Goal: Task Accomplishment & Management: Use online tool/utility

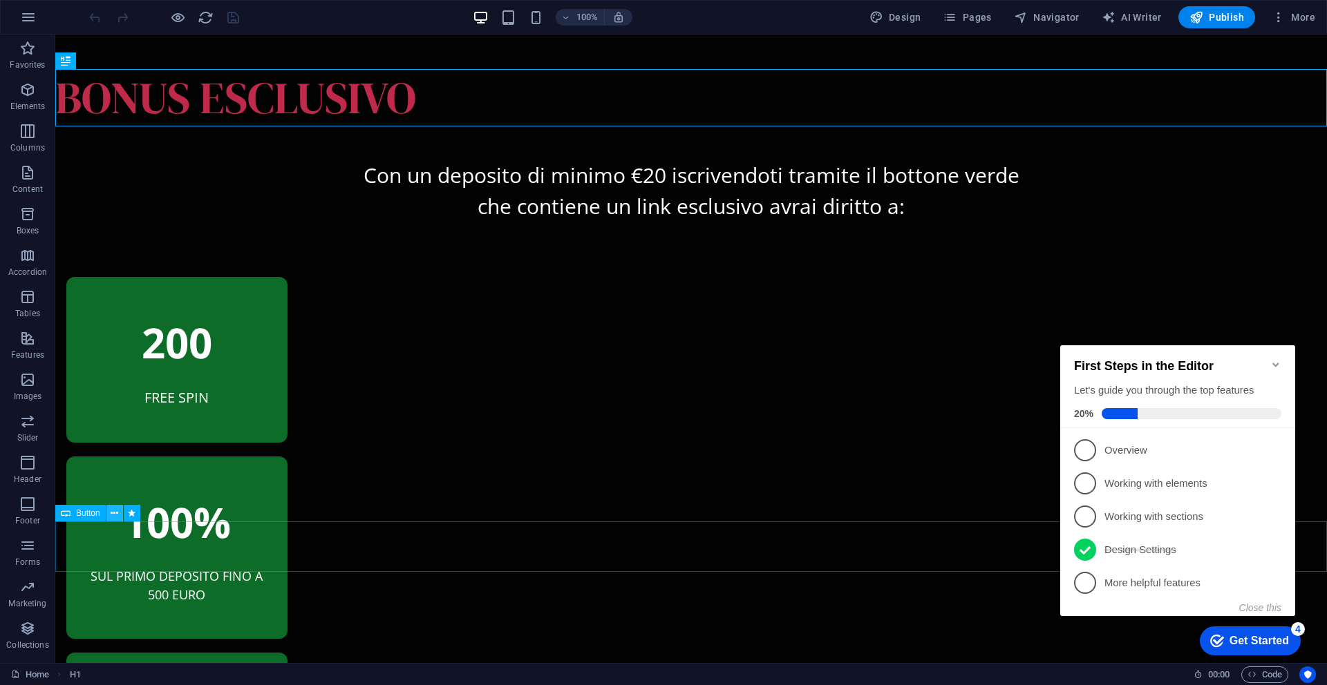
click at [111, 515] on icon at bounding box center [115, 513] width 8 height 15
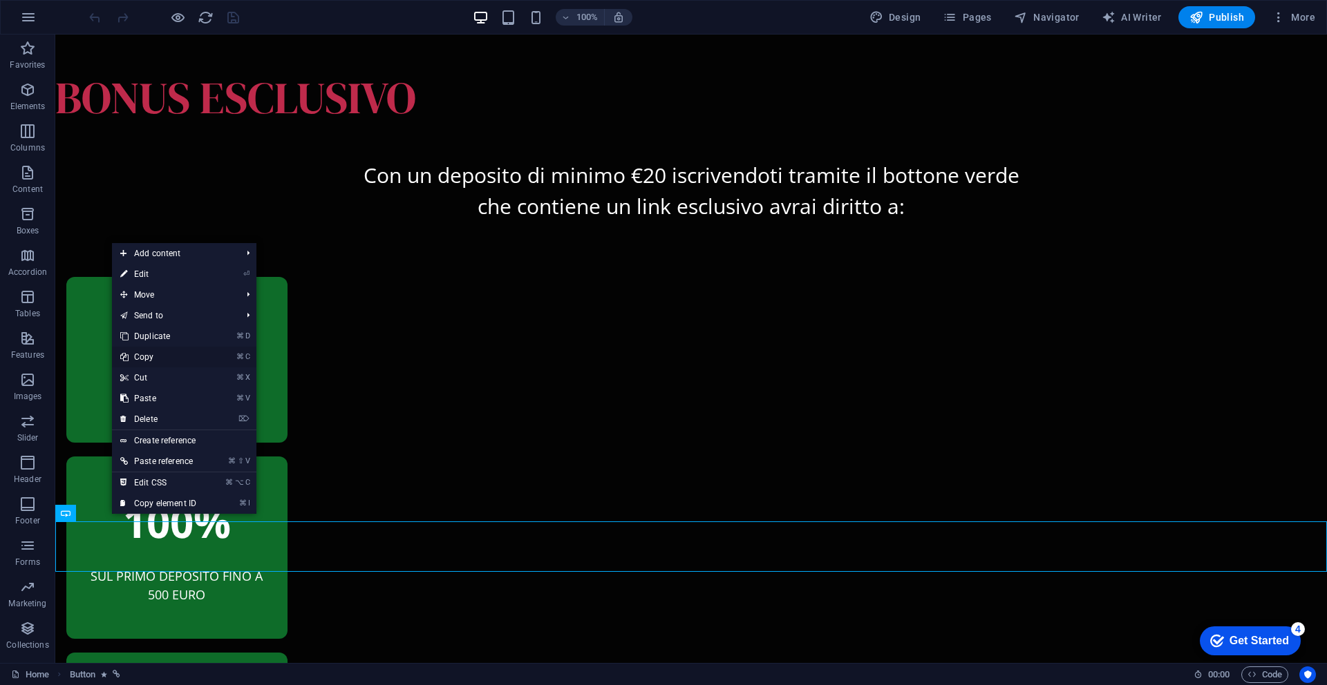
click at [140, 355] on link "⌘ C Copy" at bounding box center [158, 357] width 93 height 21
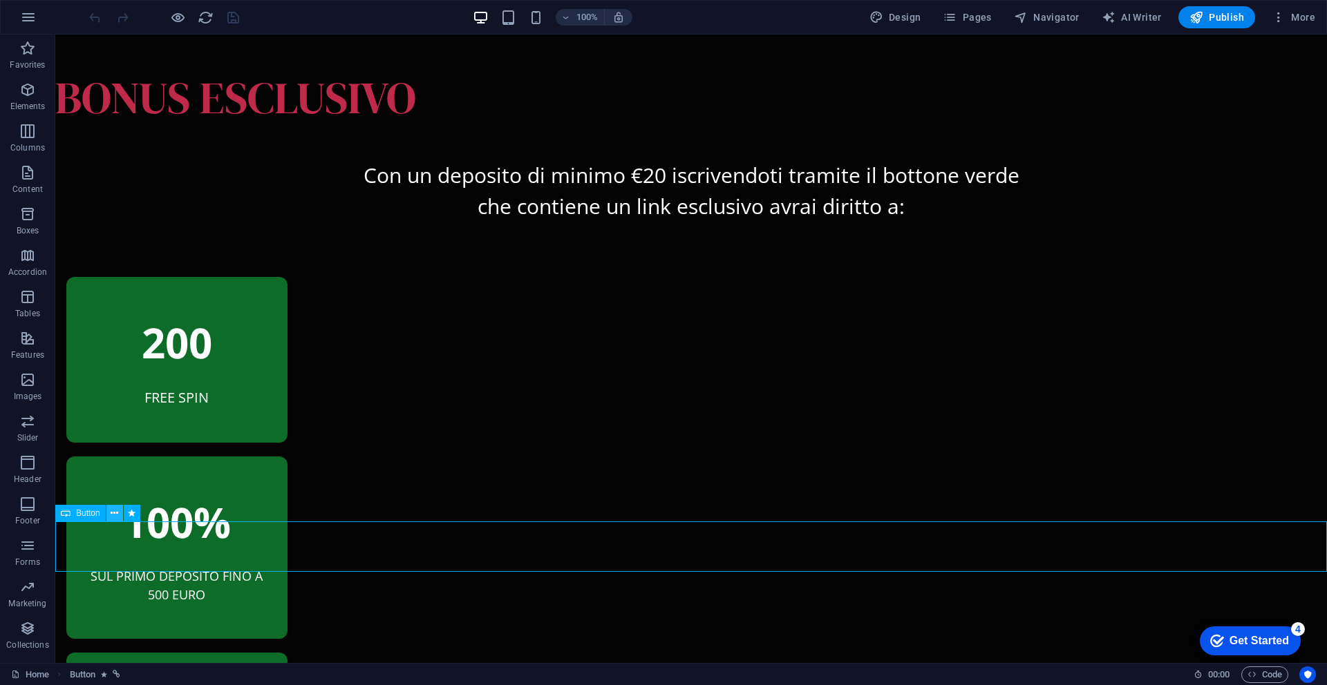
click at [116, 513] on icon at bounding box center [115, 513] width 8 height 15
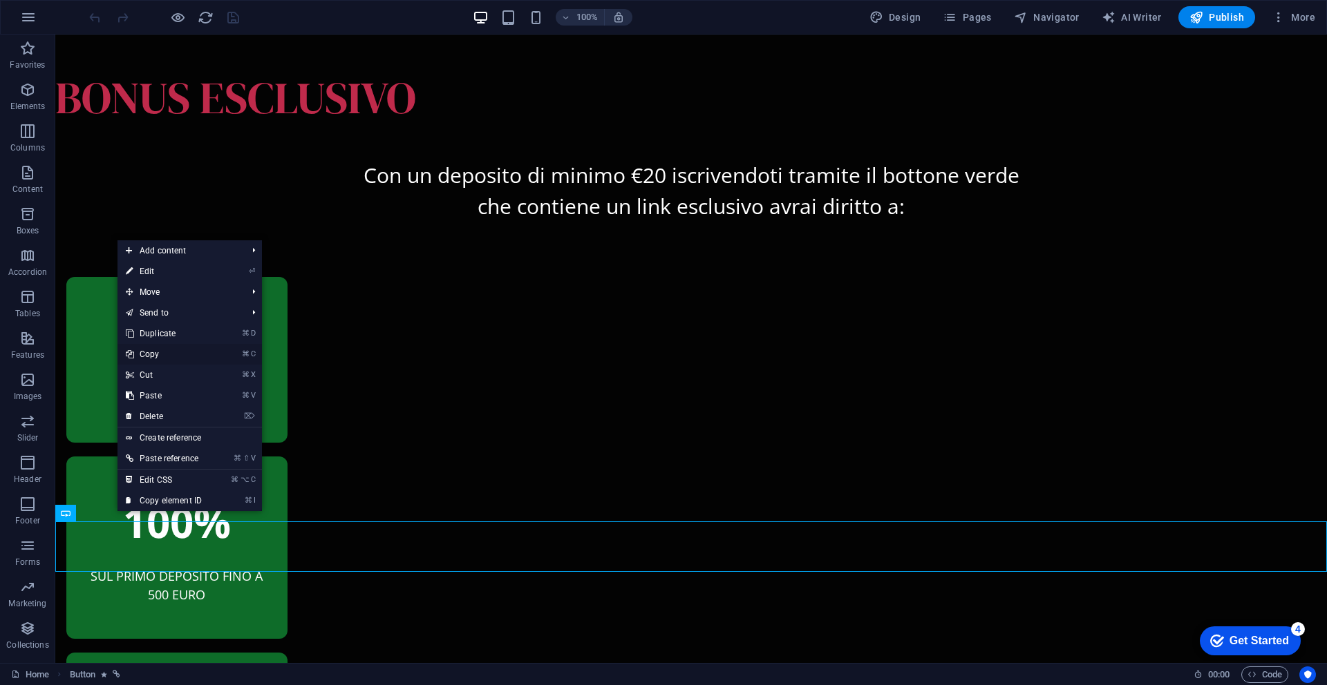
click at [153, 354] on link "⌘ C Copy" at bounding box center [163, 354] width 93 height 21
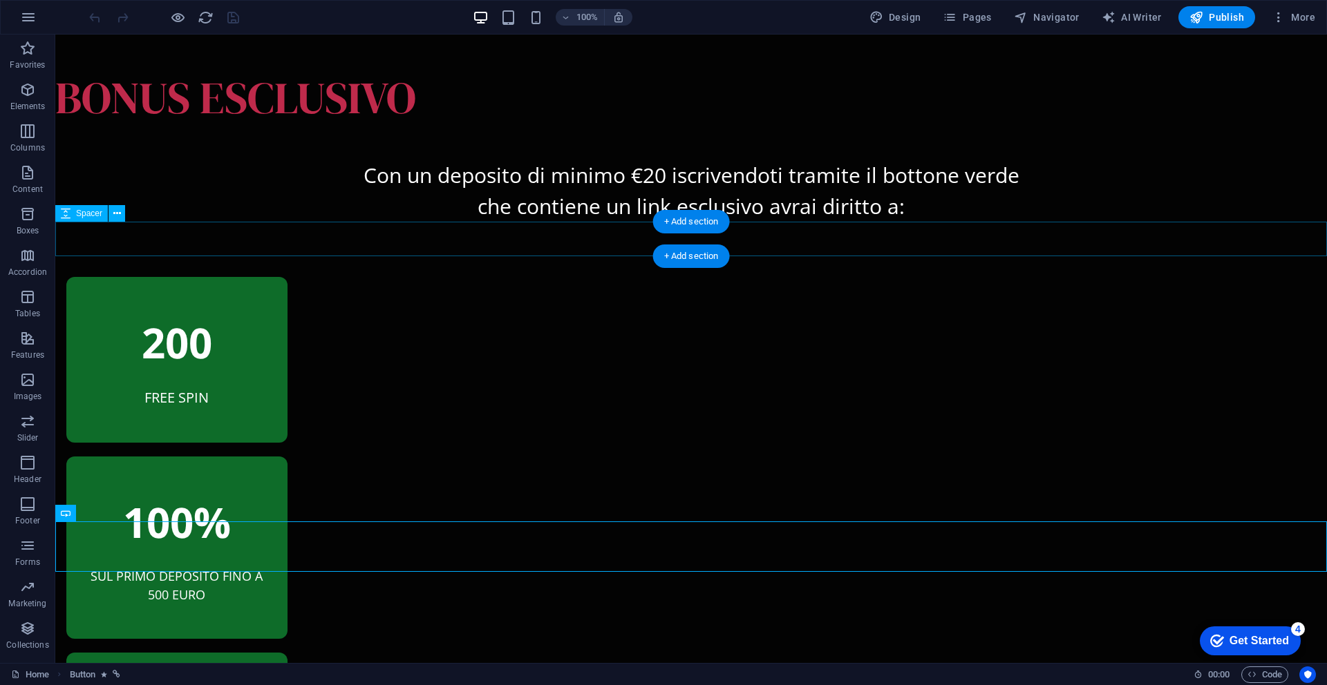
click at [750, 238] on div at bounding box center [690, 239] width 1271 height 35
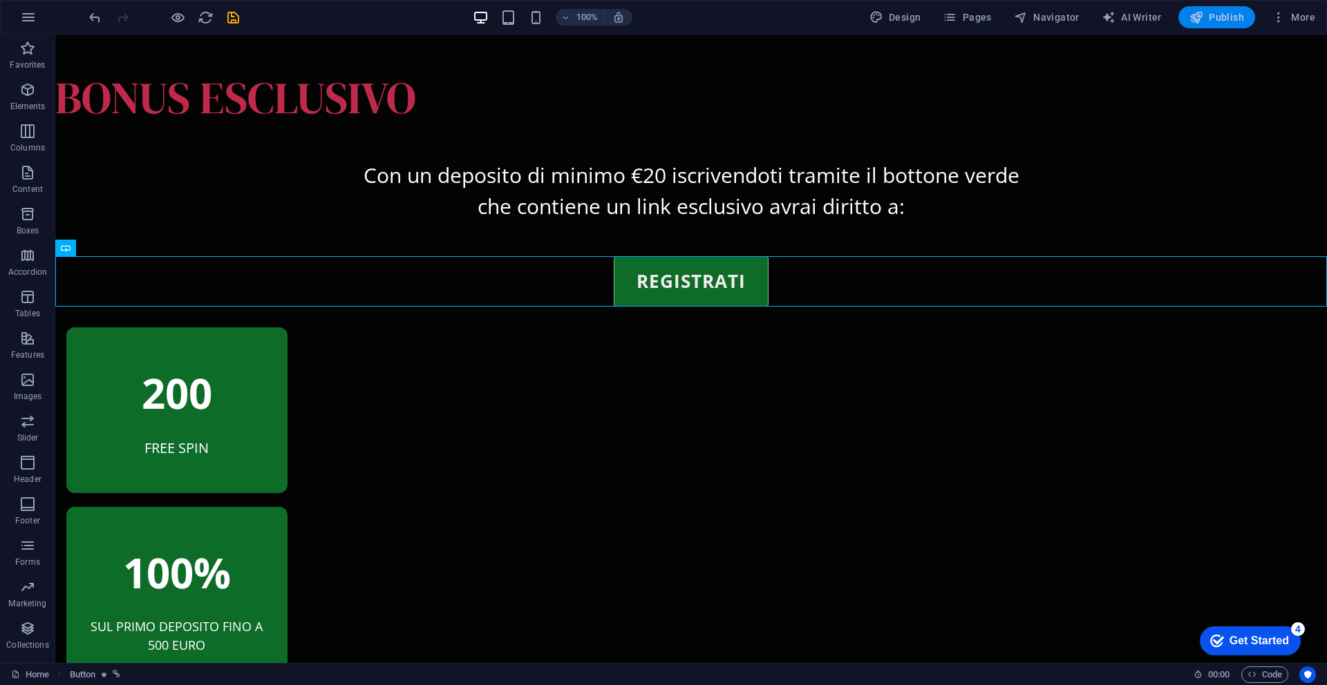
click at [1208, 20] on span "Publish" at bounding box center [1216, 17] width 55 height 14
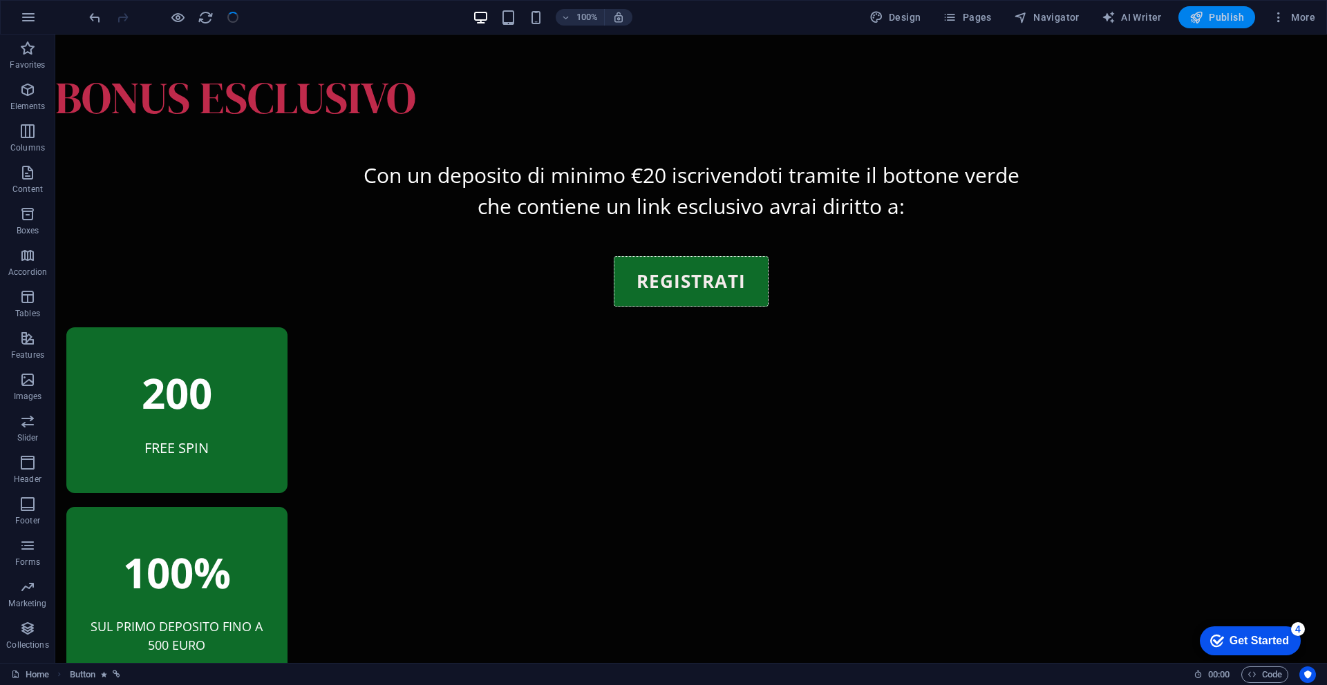
click at [1205, 21] on span "Publish" at bounding box center [1216, 17] width 55 height 14
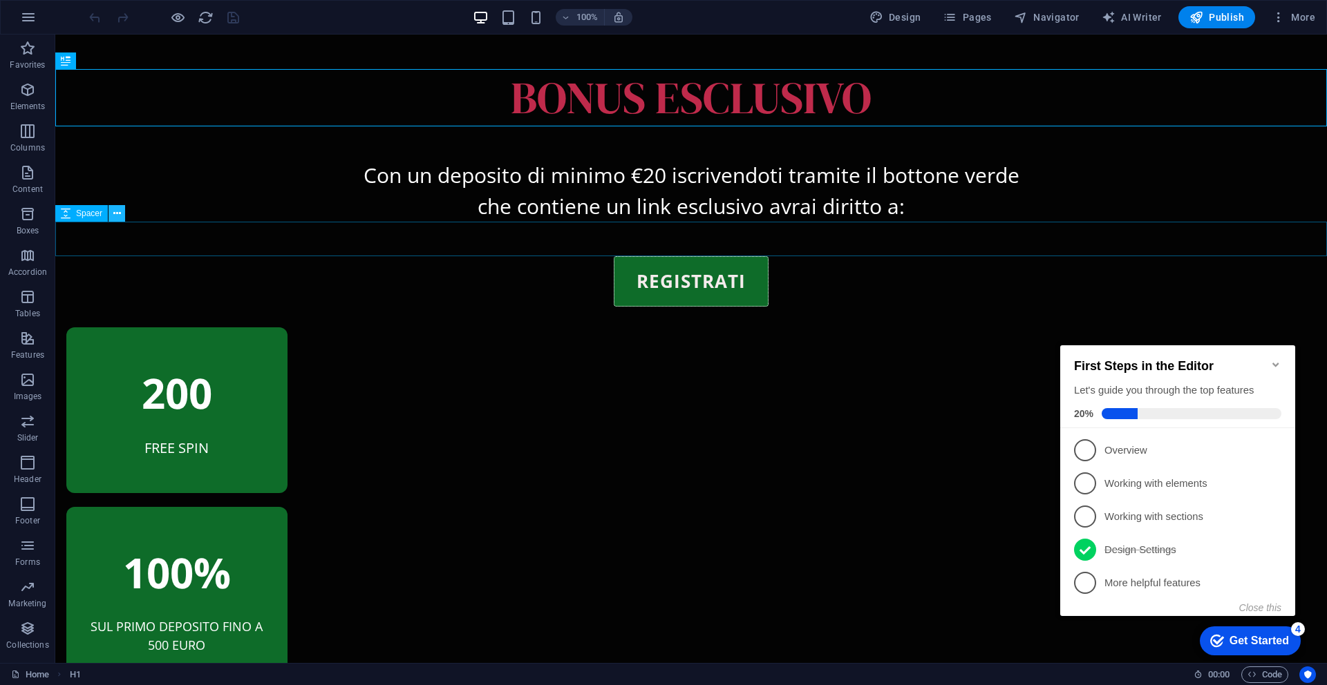
click at [115, 217] on icon at bounding box center [117, 214] width 8 height 15
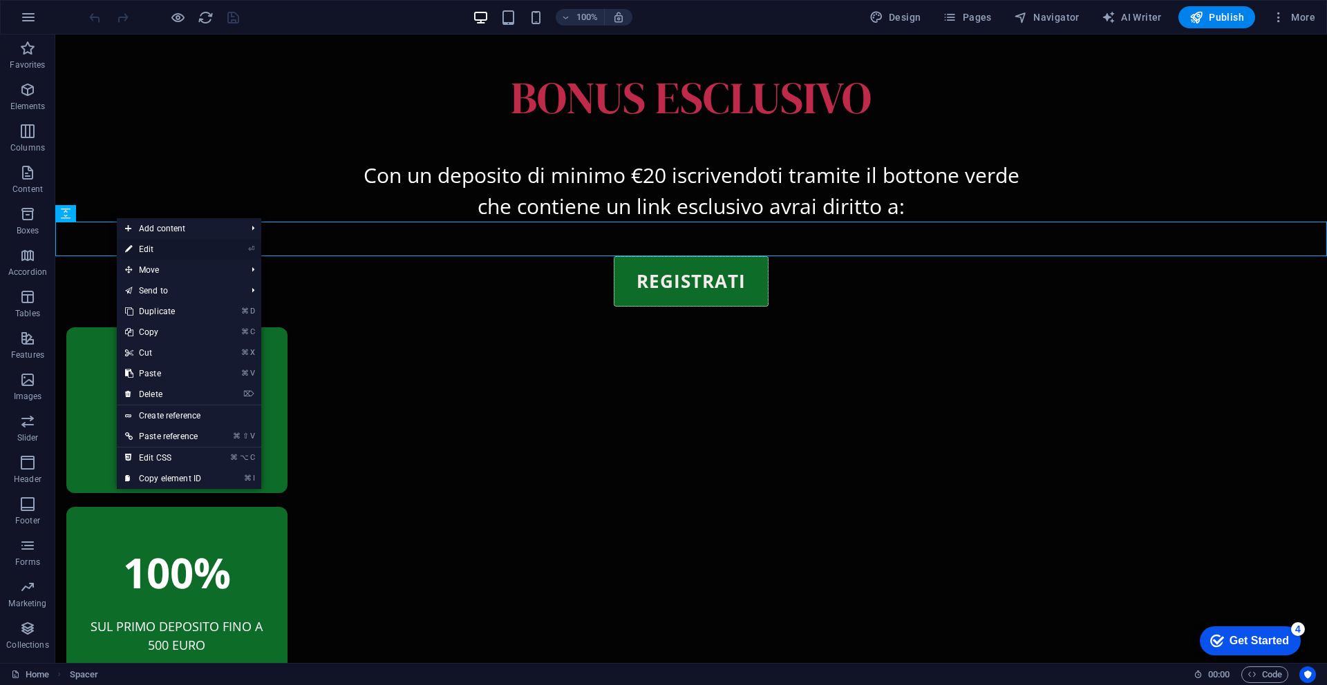
click at [149, 252] on link "⏎ Edit" at bounding box center [163, 249] width 93 height 21
select select "px"
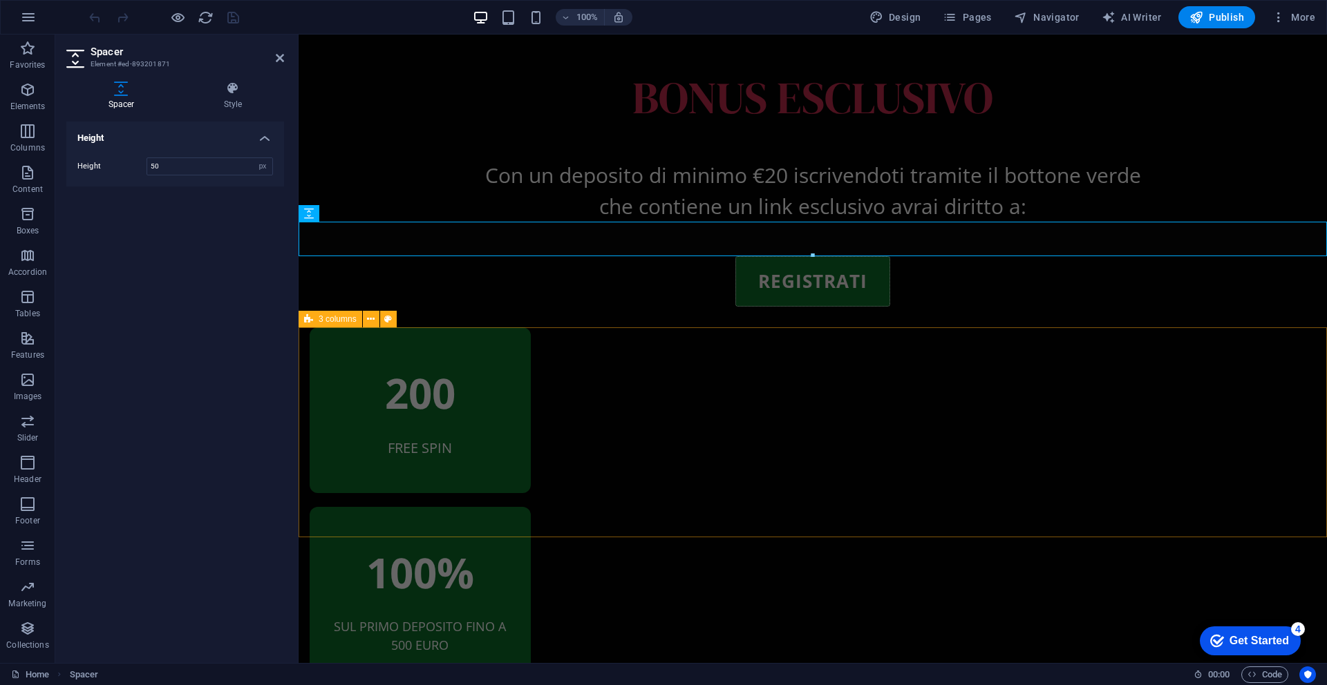
click at [364, 356] on div "200 FREE SPIN 100% SUL PRIMO DEPOSITO FINO A 500 EURO 1 BONUS CRAB" at bounding box center [812, 612] width 1028 height 569
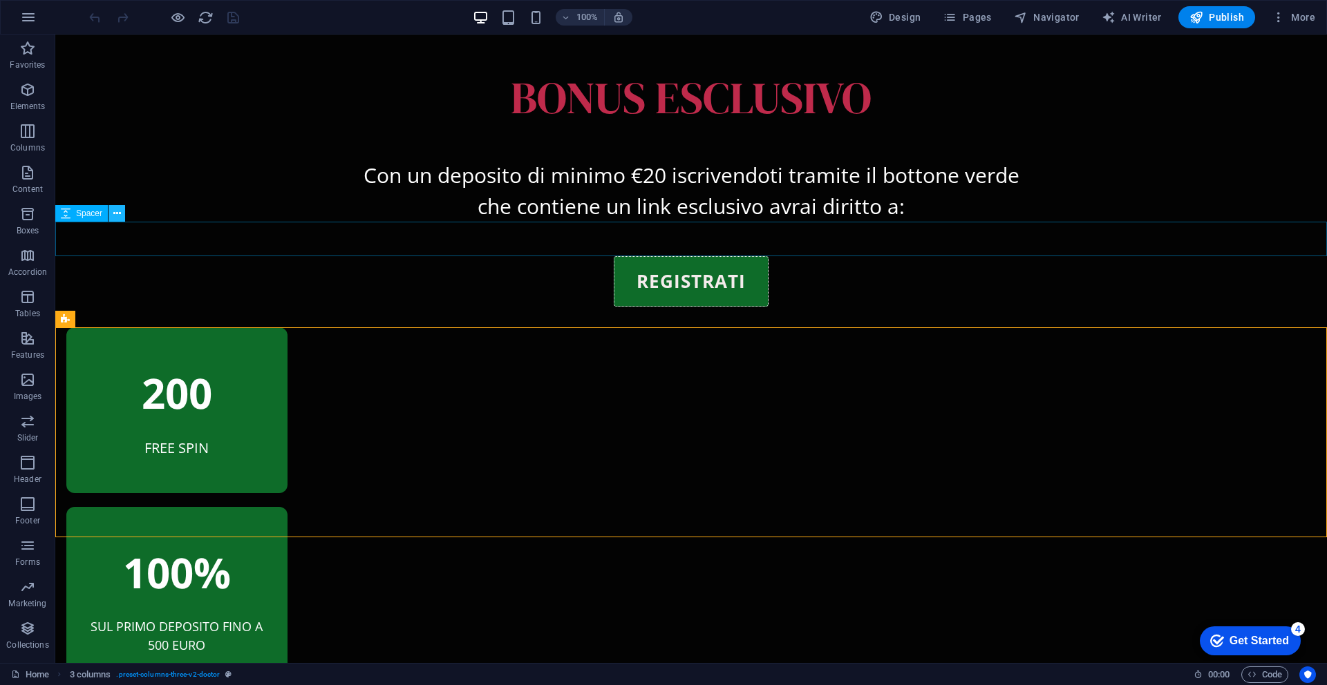
click at [121, 217] on button at bounding box center [116, 213] width 17 height 17
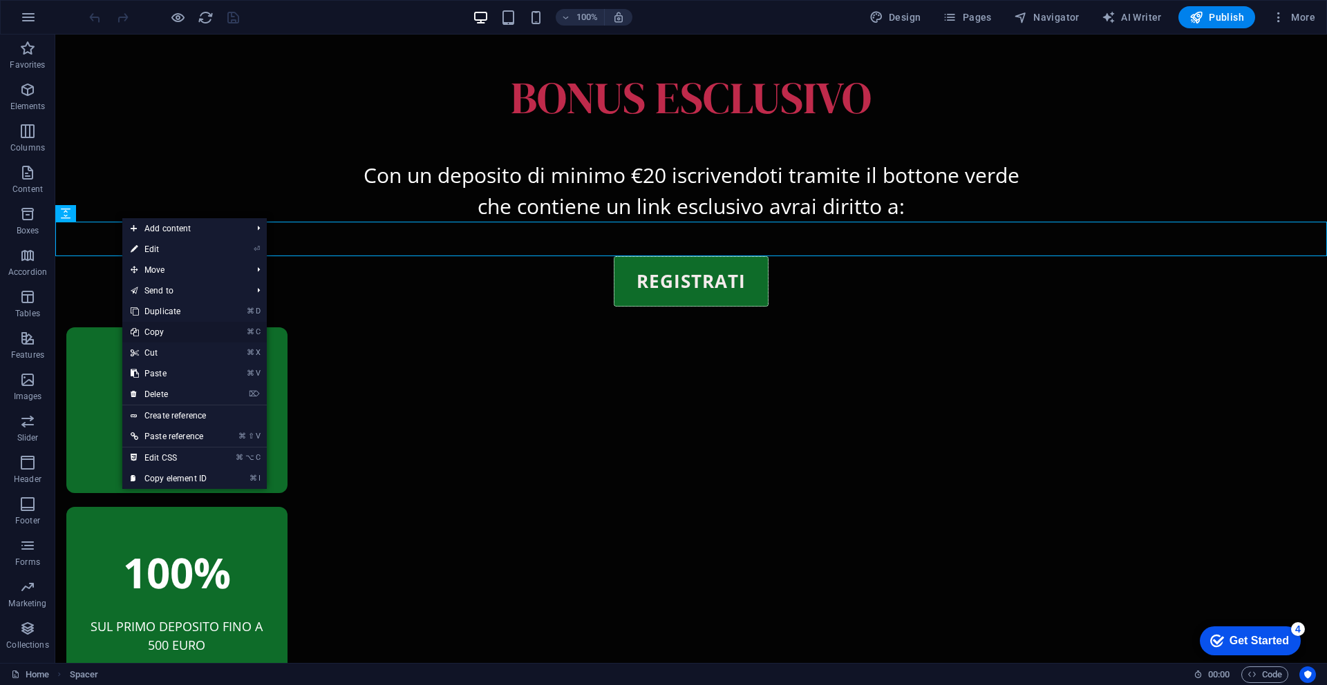
click at [152, 330] on link "⌘ C Copy" at bounding box center [168, 332] width 93 height 21
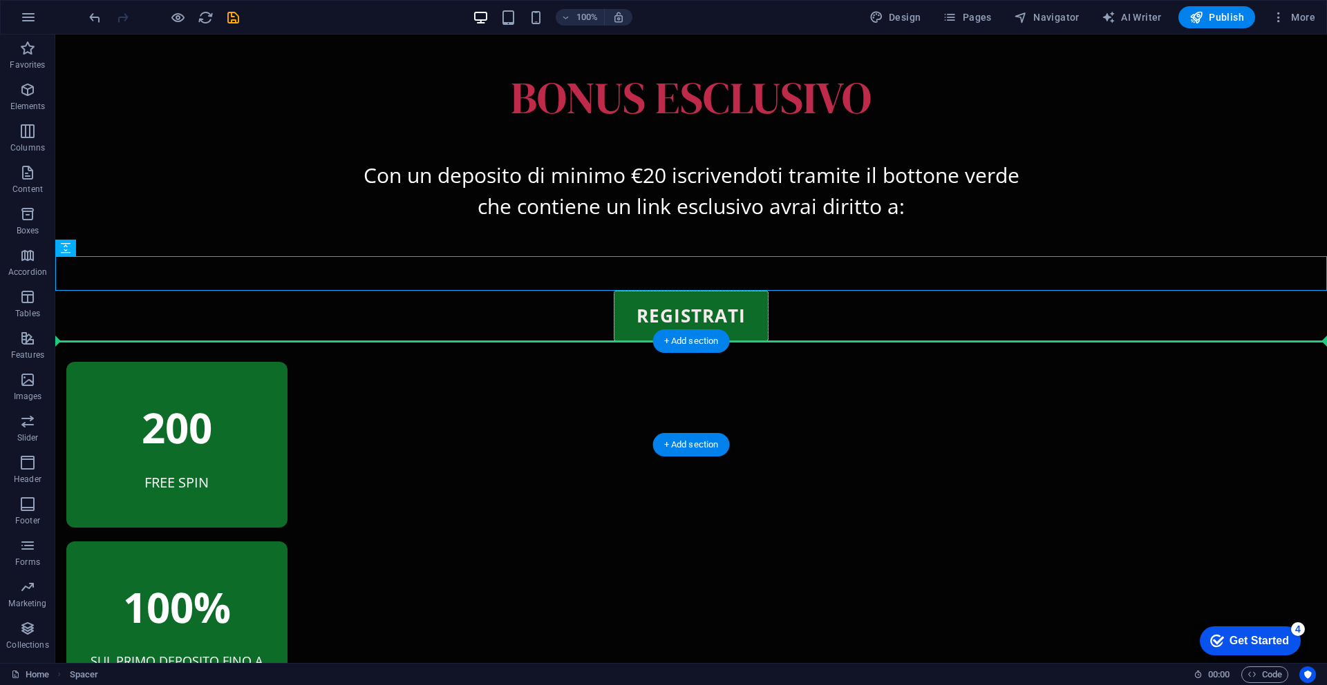
drag, startPoint x: 751, startPoint y: 267, endPoint x: 757, endPoint y: 356, distance: 89.3
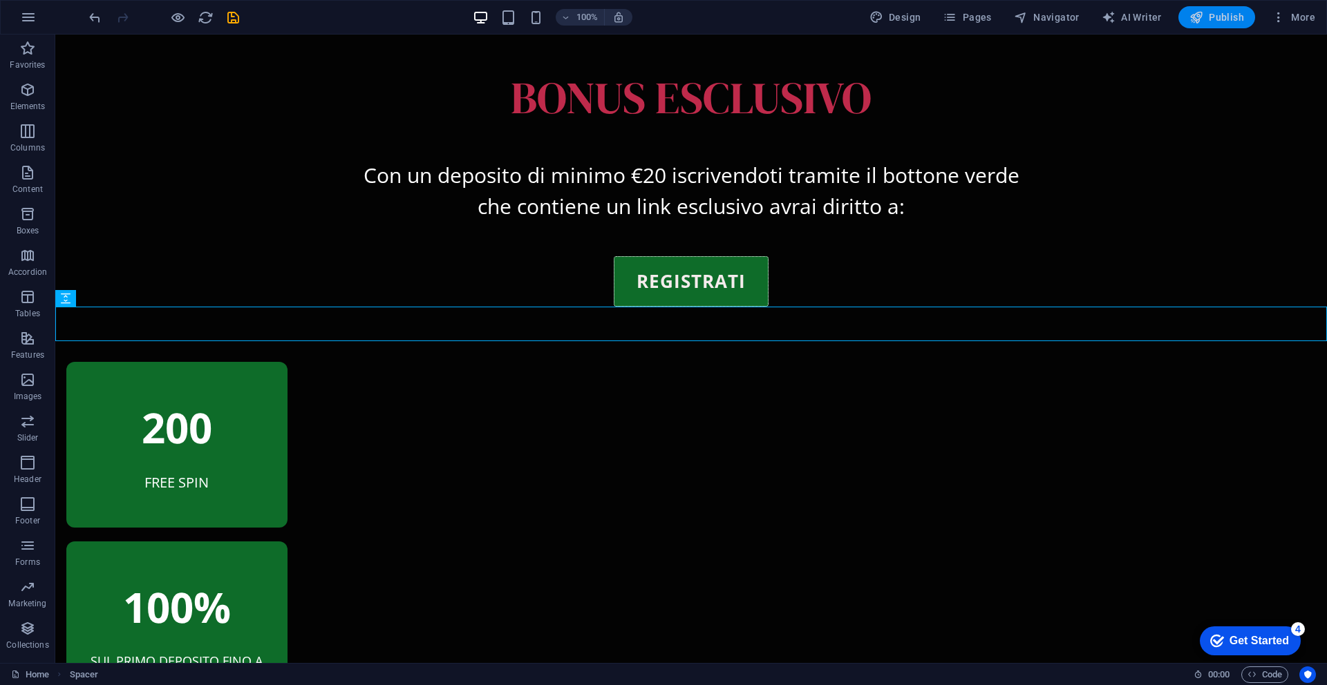
click at [1213, 17] on span "Publish" at bounding box center [1216, 17] width 55 height 14
